Goal: Information Seeking & Learning: Stay updated

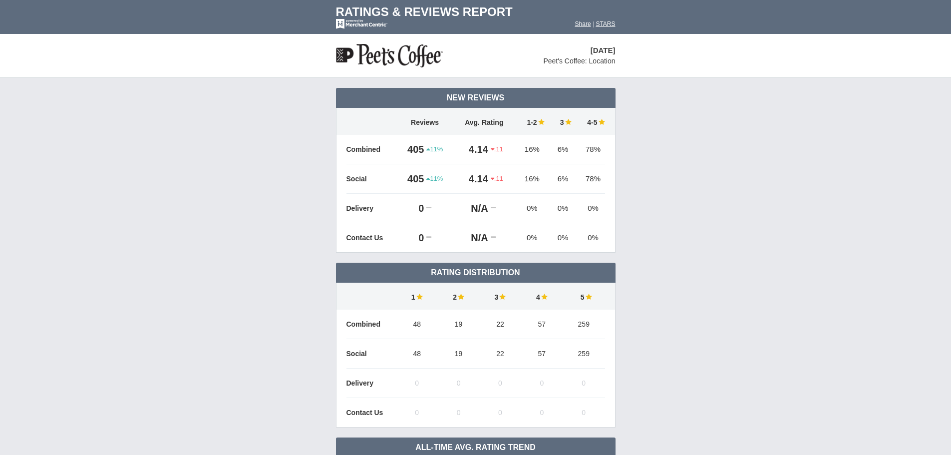
drag, startPoint x: 804, startPoint y: 0, endPoint x: 938, endPoint y: 361, distance: 385.4
click at [941, 363] on td "New Reviews 11%" at bounding box center [475, 345] width 951 height 534
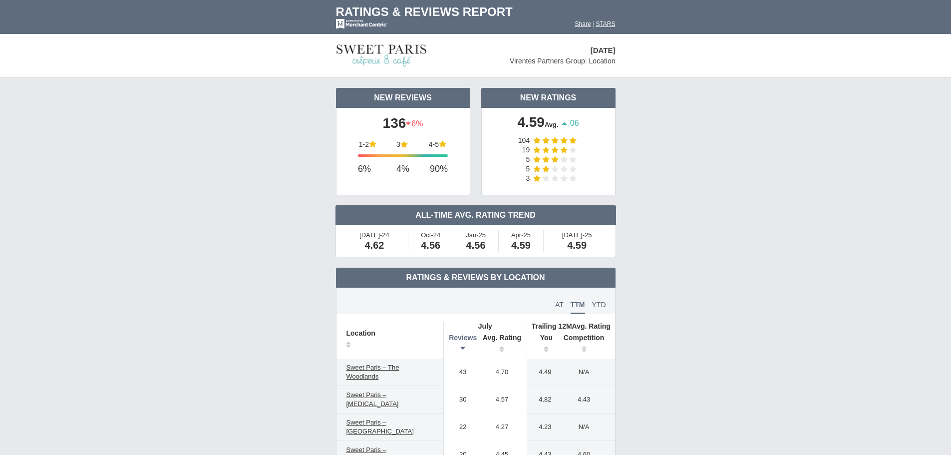
click at [724, 145] on td "New Reviews 136 6%" at bounding box center [475, 173] width 951 height 190
